Goal: Task Accomplishment & Management: Complete application form

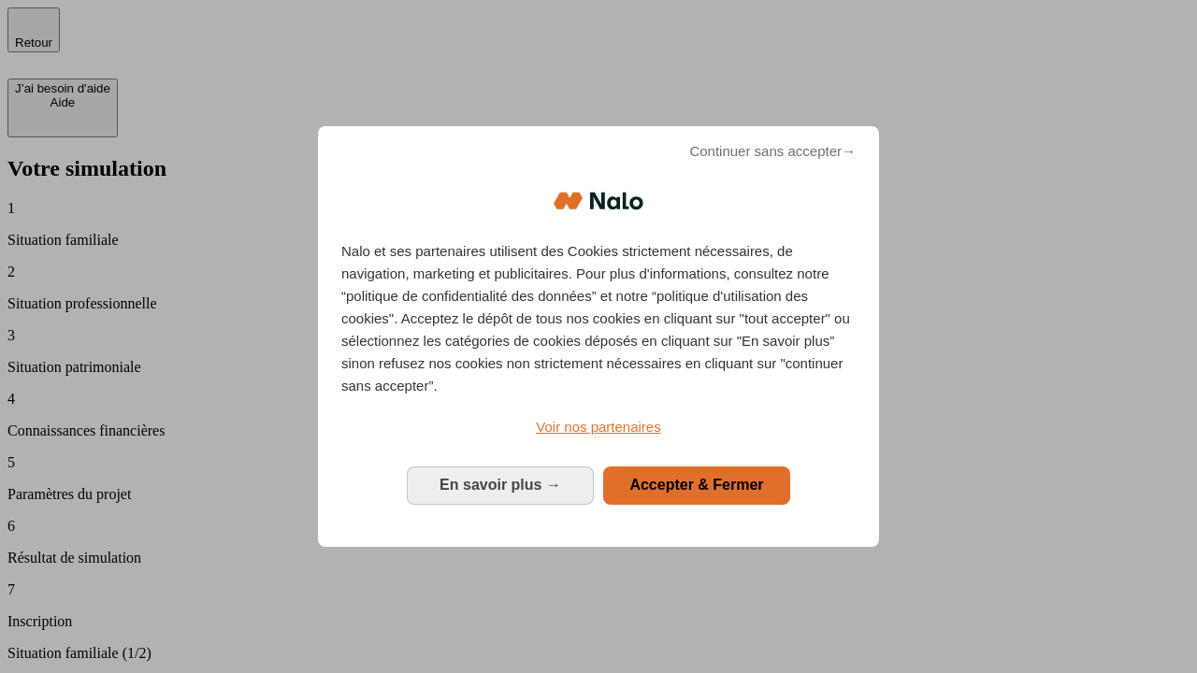
click at [772, 163] on span "Continuer sans accepter →" at bounding box center [772, 151] width 166 height 22
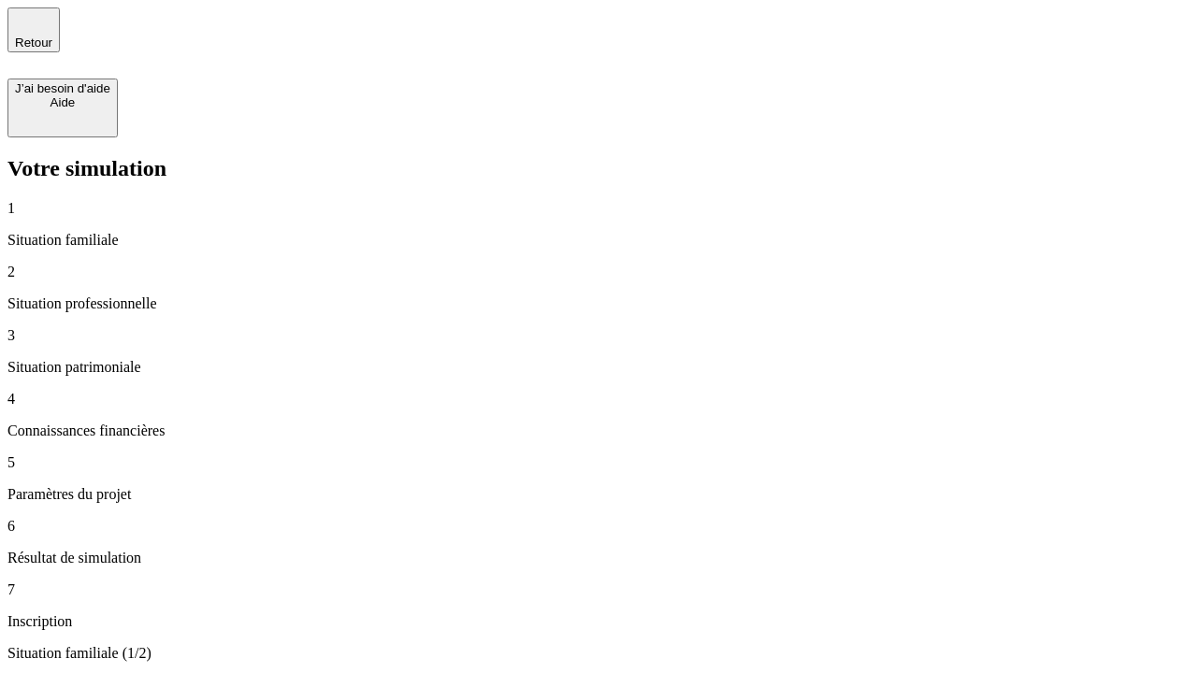
type input "30 000"
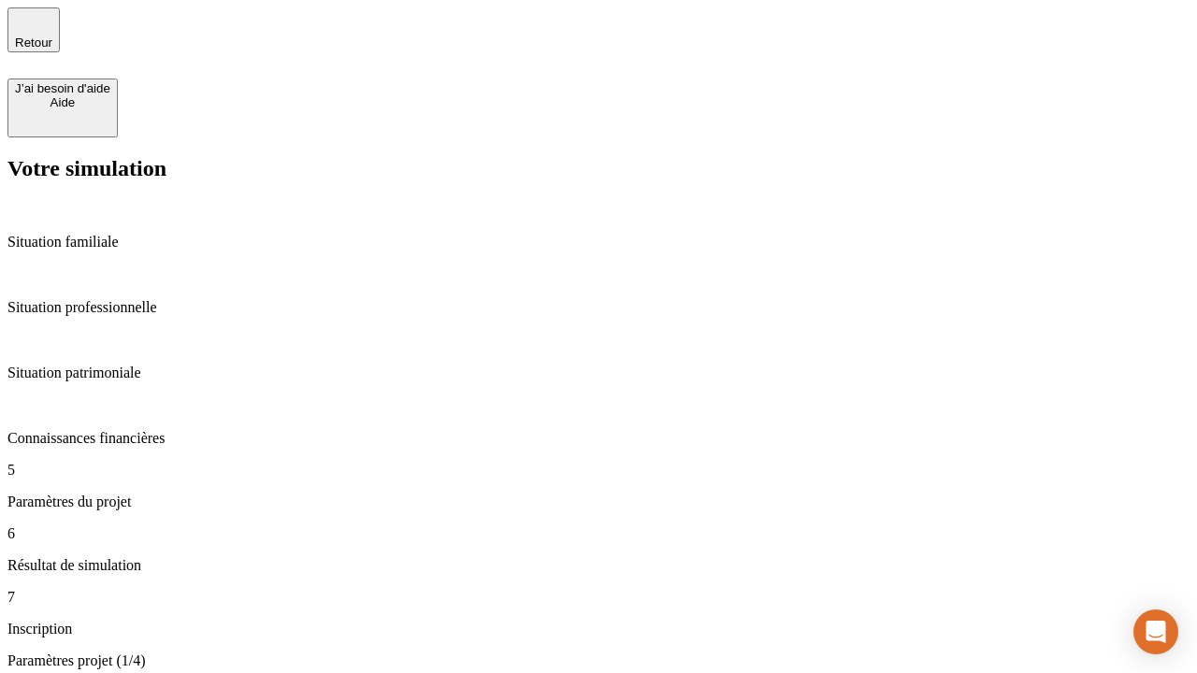
type input "25"
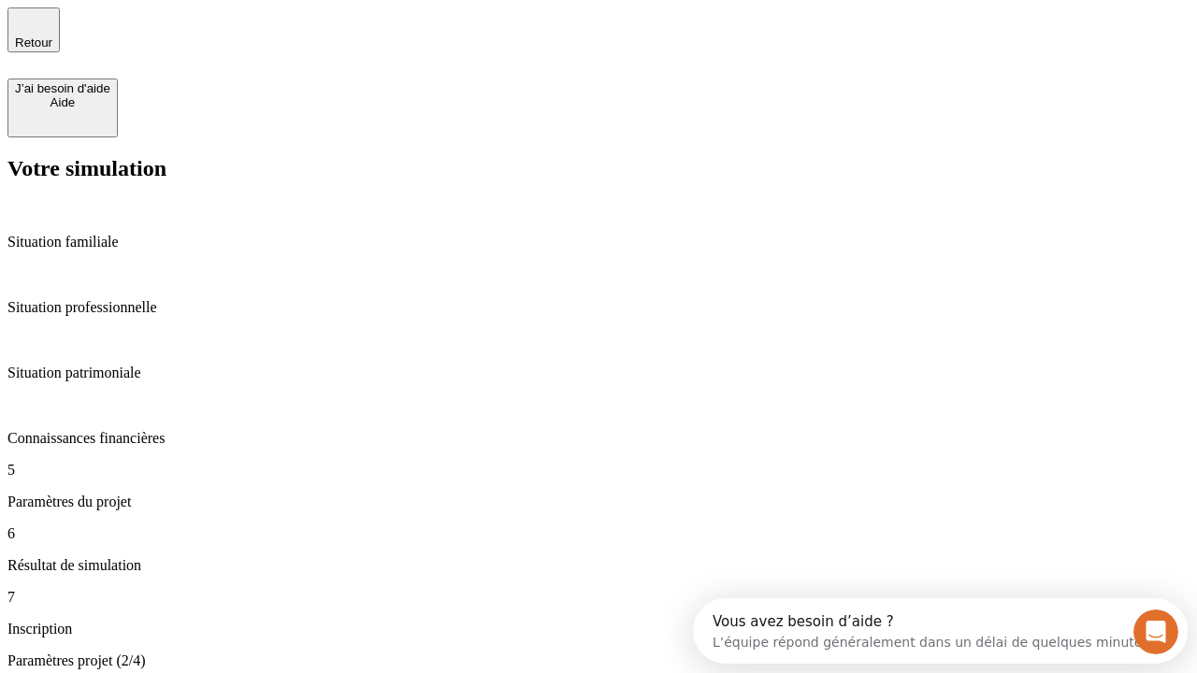
type input "64"
type input "1 000"
type input "640"
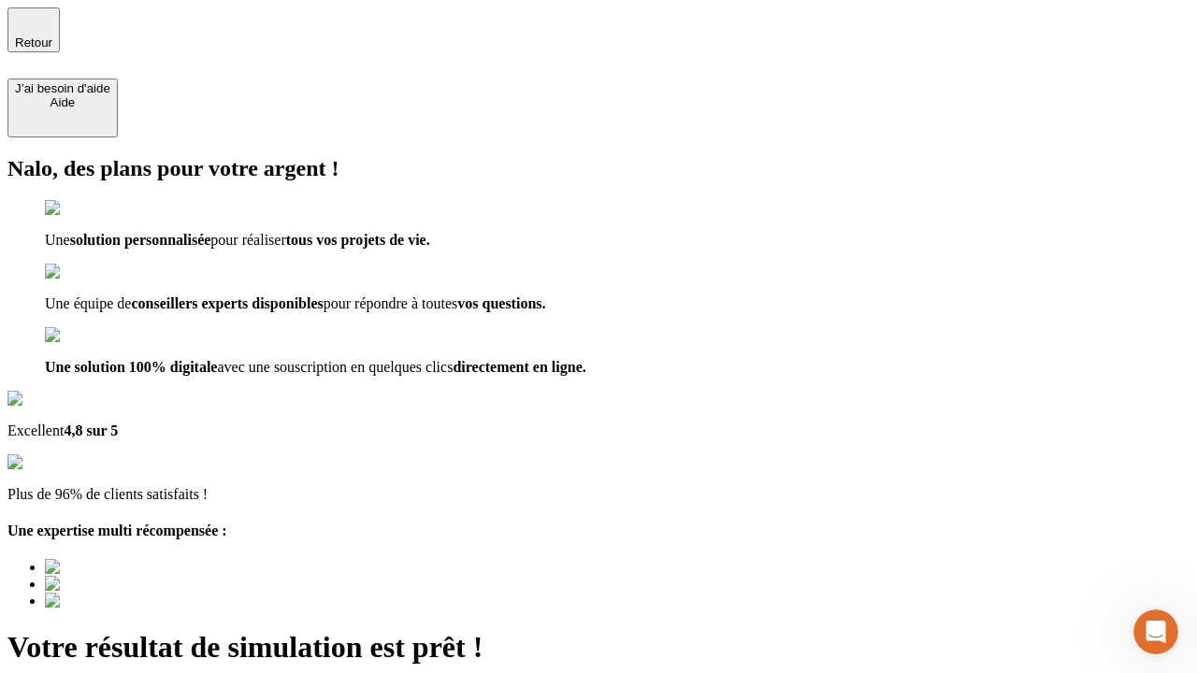
type input "[EMAIL_ADDRESS][PERSON_NAME][DOMAIN_NAME]"
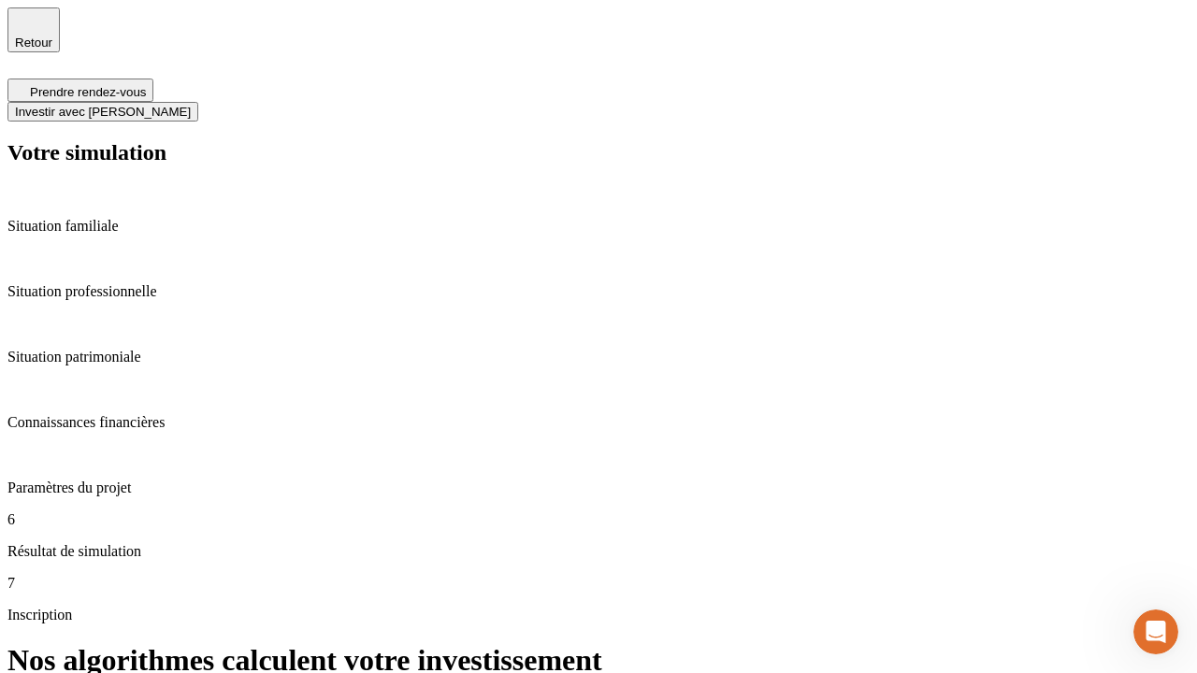
click at [191, 105] on span "Investir avec [PERSON_NAME]" at bounding box center [103, 112] width 176 height 14
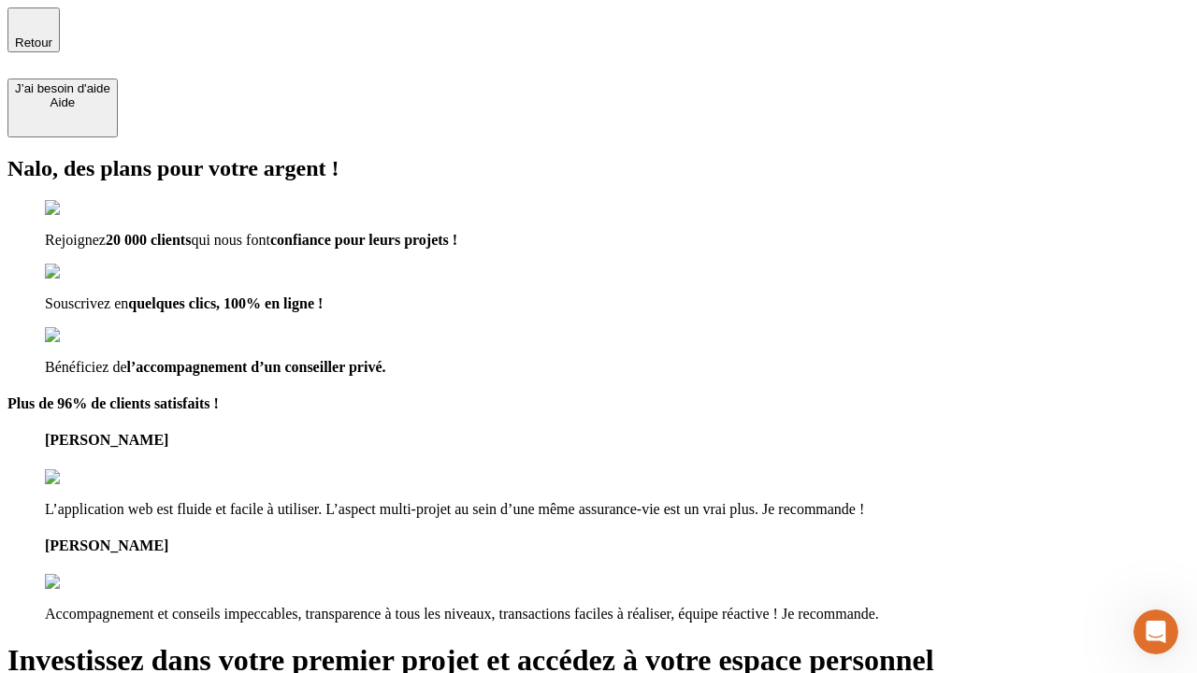
type input "[PERSON_NAME][EMAIL_ADDRESS][DOMAIN_NAME]"
